Goal: Transaction & Acquisition: Purchase product/service

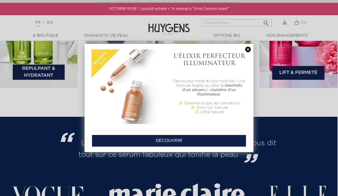
scroll to position [930, 1]
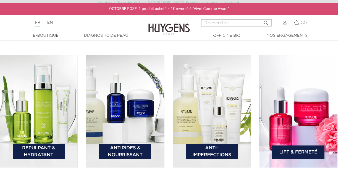
scroll to position [803, 1]
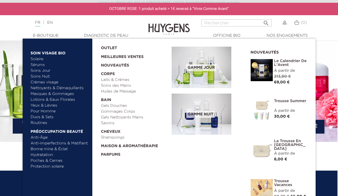
click at [49, 34] on link "  E-Boutique" at bounding box center [45, 36] width 55 height 6
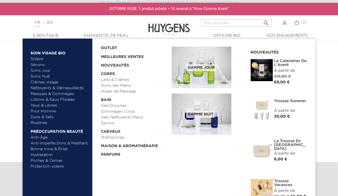
scroll to position [1183, 1]
click at [127, 85] on link "Soins des Mains" at bounding box center [134, 86] width 67 height 6
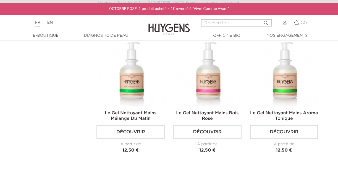
scroll to position [459, 0]
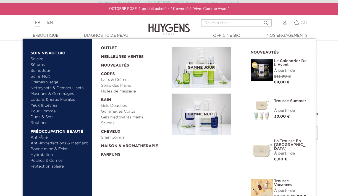
click at [43, 35] on link "  E-Boutique" at bounding box center [45, 36] width 55 height 6
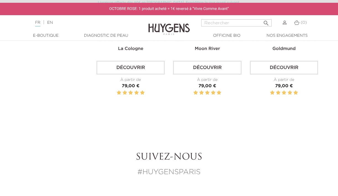
scroll to position [153, 0]
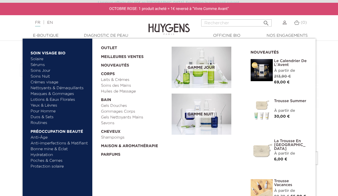
click at [54, 83] on link "Crèmes visage" at bounding box center [60, 83] width 58 height 6
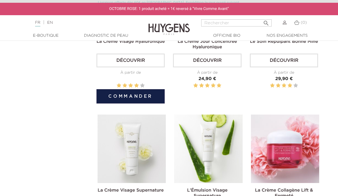
scroll to position [329, 0]
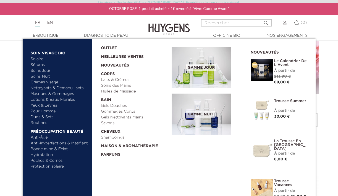
click at [67, 98] on link "Lotions & Eaux Florales" at bounding box center [60, 100] width 58 height 6
click at [285, 143] on link "La Trousse en [GEOGRAPHIC_DATA]" at bounding box center [290, 145] width 33 height 12
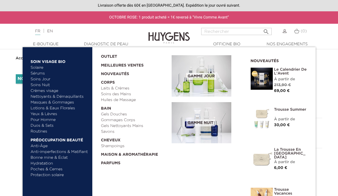
click at [117, 125] on link "Gels Nettoyants Mains" at bounding box center [134, 126] width 67 height 6
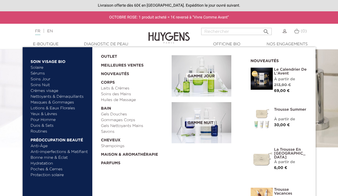
click at [120, 87] on link "Laits & Crèmes" at bounding box center [134, 89] width 67 height 6
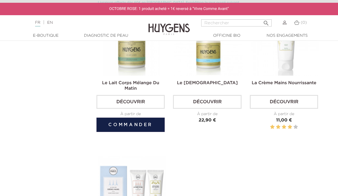
scroll to position [567, 0]
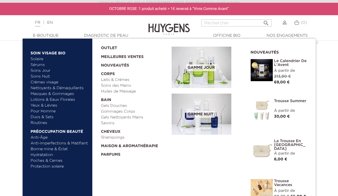
click at [128, 117] on link "Gels Nettoyants Mains" at bounding box center [134, 118] width 67 height 6
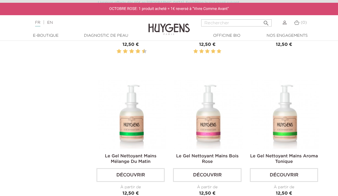
scroll to position [363, 0]
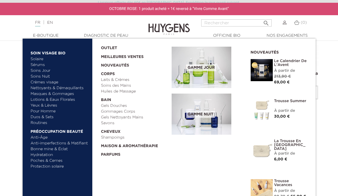
click at [118, 106] on link "Gels Douches" at bounding box center [134, 106] width 67 height 6
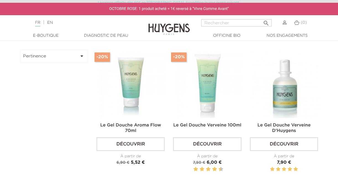
scroll to position [136, 0]
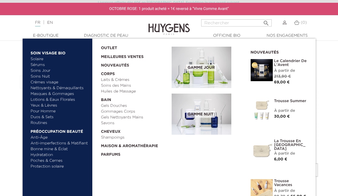
click at [129, 117] on link "Gels Nettoyants Mains" at bounding box center [134, 118] width 67 height 6
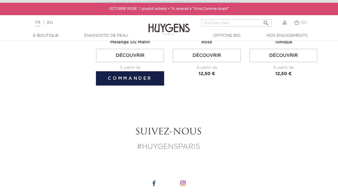
scroll to position [410, 1]
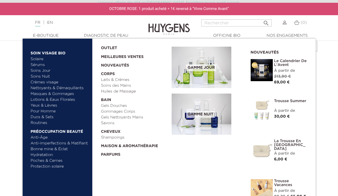
click at [117, 87] on link "Soins des Mains" at bounding box center [134, 86] width 67 height 6
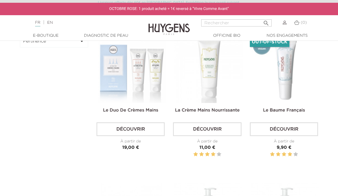
scroll to position [163, 0]
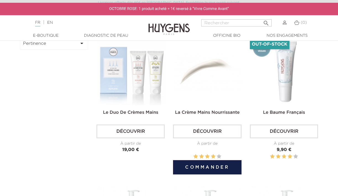
click at [210, 131] on link "Découvrir" at bounding box center [207, 132] width 68 height 14
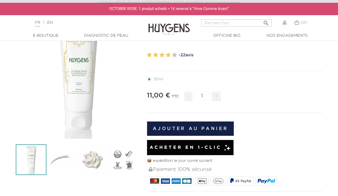
scroll to position [57, 0]
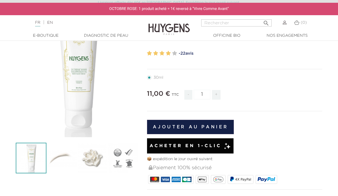
click at [182, 145] on span "Acheter en 1-clic" at bounding box center [186, 146] width 72 height 7
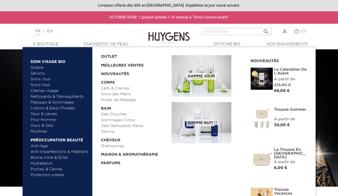
click at [121, 115] on link "Gels Douches" at bounding box center [134, 115] width 67 height 6
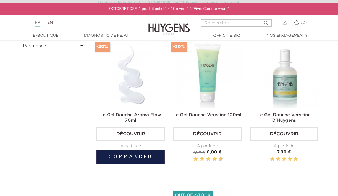
scroll to position [178, 0]
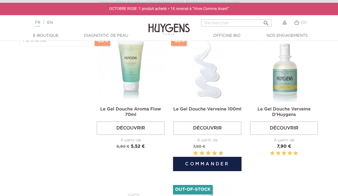
click at [208, 127] on link "Découvrir" at bounding box center [207, 128] width 68 height 14
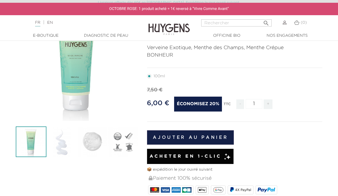
scroll to position [74, 0]
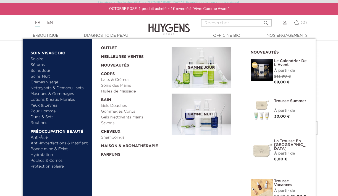
click at [123, 85] on link "Soins des Mains" at bounding box center [134, 86] width 67 height 6
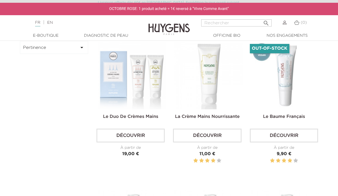
scroll to position [157, 0]
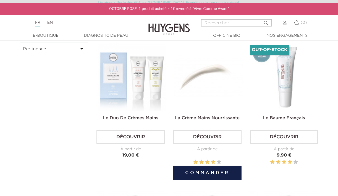
click at [219, 133] on link "Découvrir" at bounding box center [207, 137] width 68 height 14
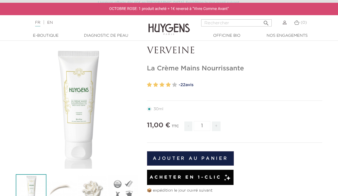
click at [188, 156] on button "Ajouter au panier" at bounding box center [190, 159] width 87 height 14
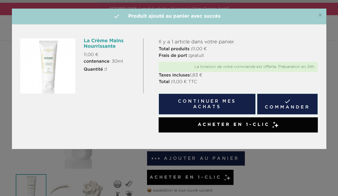
click at [201, 102] on button "Continuer mes achats" at bounding box center [207, 104] width 97 height 21
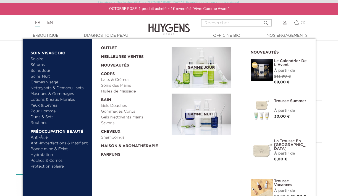
click at [110, 71] on link "  Corps" at bounding box center [134, 73] width 67 height 9
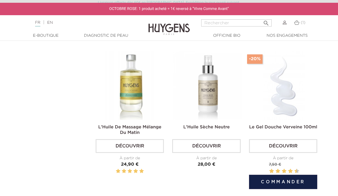
scroll to position [1185, 1]
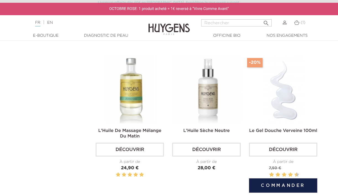
click at [276, 98] on img at bounding box center [284, 89] width 68 height 68
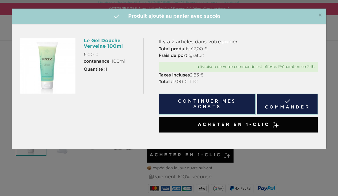
click at [144, 178] on div "×  Produit ajouté au panier avec succès Le Gel Douche Verveine 100ml 6,00 € co…" at bounding box center [169, 98] width 338 height 196
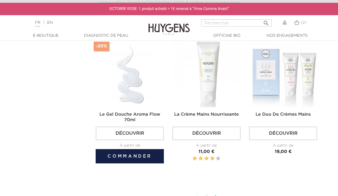
click at [137, 87] on img at bounding box center [131, 73] width 68 height 68
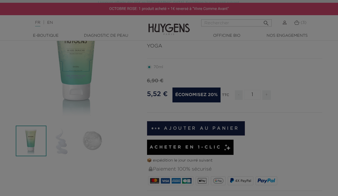
click at [0, 0] on div "Le Gel Douche Aroma Flow 70ml 5,52 € contenance : 70ml Quantité : 1 Il y a 3 ar…" at bounding box center [0, 0] width 0 height 0
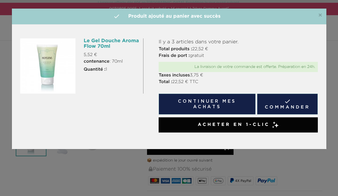
click at [197, 37] on div "Le Gel Douche Aroma Flow 70ml 5,52 € contenance : 70ml Quantité : 1 Il y a 3 ar…" at bounding box center [169, 87] width 315 height 125
click at [170, 17] on h4 " Produit ajouté au panier avec succès" at bounding box center [169, 16] width 306 height 7
click at [175, 160] on div "×  Produit ajouté au panier avec succès Le Gel Douche Aroma Flow 70ml 5,52 € c…" at bounding box center [169, 98] width 338 height 196
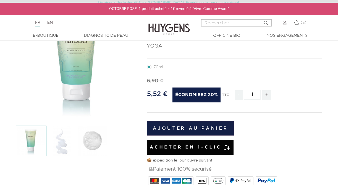
click at [296, 25] on img at bounding box center [296, 22] width 5 height 5
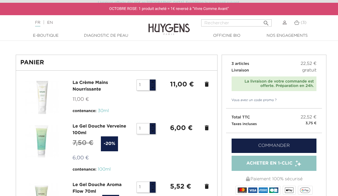
scroll to position [37, 0]
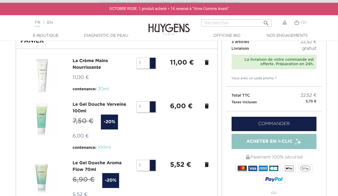
click at [206, 107] on icon "delete" at bounding box center [207, 106] width 7 height 7
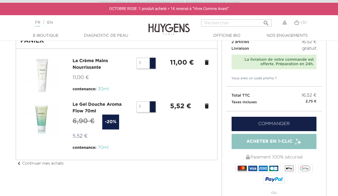
click at [206, 108] on icon "delete" at bounding box center [207, 106] width 7 height 7
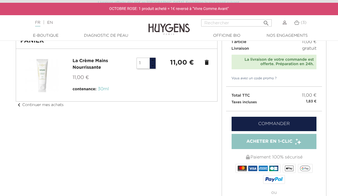
click at [246, 78] on link "Vous avez un code promo ?" at bounding box center [251, 78] width 51 height 5
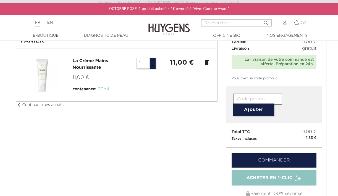
click at [254, 98] on input "text" at bounding box center [257, 99] width 49 height 11
click at [255, 99] on input "OKQQ_IS7R_M6M7-NBJA" at bounding box center [257, 99] width 49 height 11
click at [265, 97] on input "OKQQ-IS7R-M6M7-NBJA" at bounding box center [257, 99] width 49 height 11
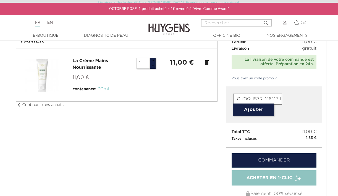
click at [265, 97] on input "OKQQ-IS7R-M6M7-NBJA" at bounding box center [257, 99] width 49 height 11
type input "OKQQ-IS7R-M6M7-NBJA"
click at [260, 110] on button "Ajouter" at bounding box center [253, 110] width 41 height 12
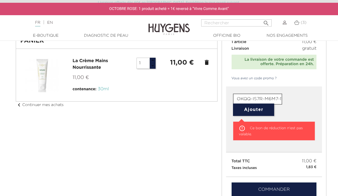
click at [251, 98] on input "OKQQ-IS7R-M6M7-NBJA" at bounding box center [257, 99] width 49 height 11
paste input "0KQQ-IS7R-M6M7-NBJA"
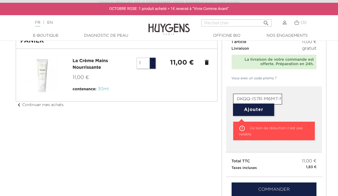
type input "0KQQ-IS7R-M6M7-NBJA"
click at [254, 109] on button "Ajouter" at bounding box center [253, 110] width 41 height 12
click at [253, 109] on button "Ajouter" at bounding box center [253, 110] width 41 height 12
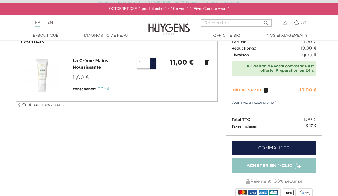
click at [253, 109] on p "Vous avez un code promo ?" at bounding box center [274, 105] width 96 height 12
click at [280, 110] on p "Vous avez un code promo ?" at bounding box center [274, 105] width 96 height 12
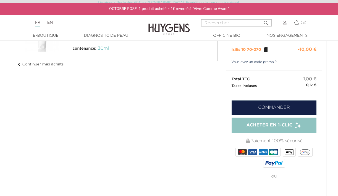
scroll to position [106, 0]
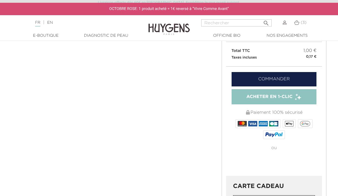
click at [268, 77] on link "Commander" at bounding box center [274, 79] width 85 height 14
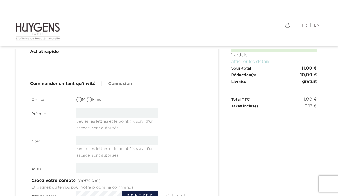
scroll to position [44, 0]
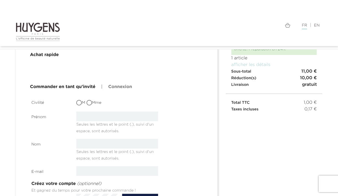
click at [91, 103] on input "Mme" at bounding box center [90, 104] width 6 height 6
radio input "true"
click at [96, 119] on input "text" at bounding box center [117, 117] width 82 height 10
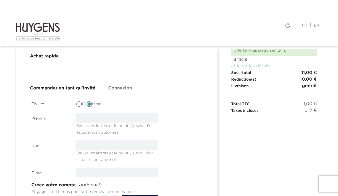
scroll to position [32, 0]
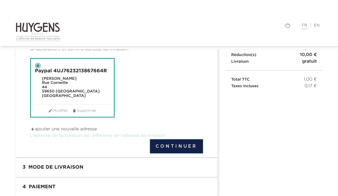
scroll to position [67, 0]
click at [172, 144] on button "Continuer" at bounding box center [176, 146] width 53 height 14
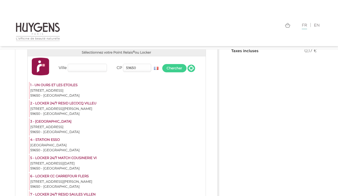
scroll to position [101, 0]
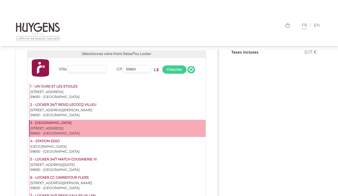
click at [140, 126] on div "[STREET_ADDRESS]" at bounding box center [117, 128] width 175 height 5
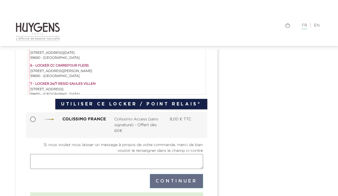
scroll to position [203, 0]
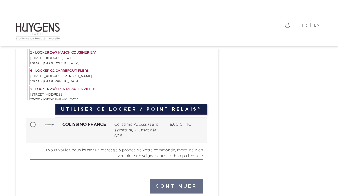
click at [185, 110] on button "Utiliser ce Locker / Point Relais®" at bounding box center [131, 109] width 152 height 11
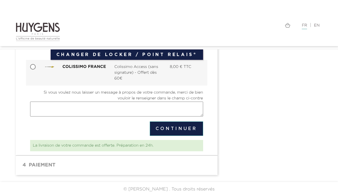
scroll to position [128, 0]
click at [168, 127] on button "Continuer" at bounding box center [176, 129] width 53 height 14
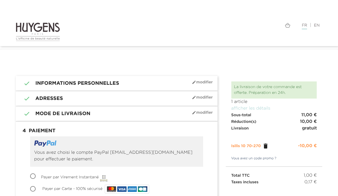
checkbox input "true"
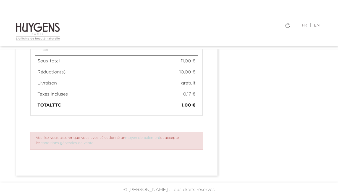
scroll to position [397, 0]
